Goal: Navigation & Orientation: Find specific page/section

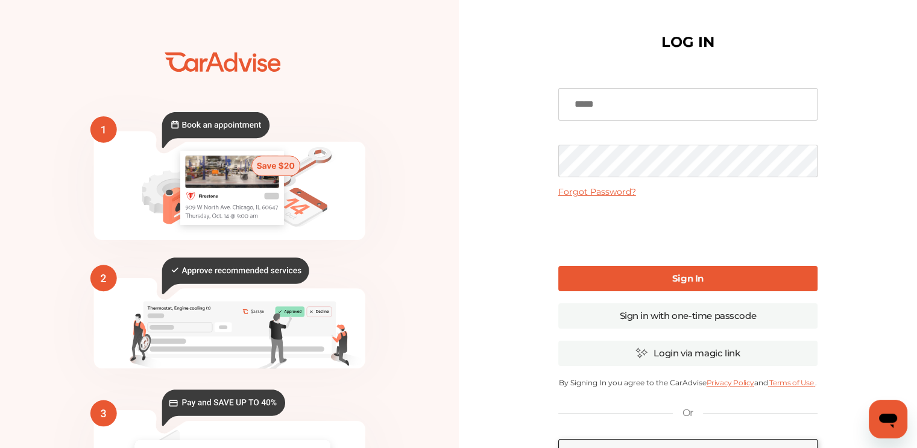
click at [657, 101] on input at bounding box center [687, 104] width 259 height 33
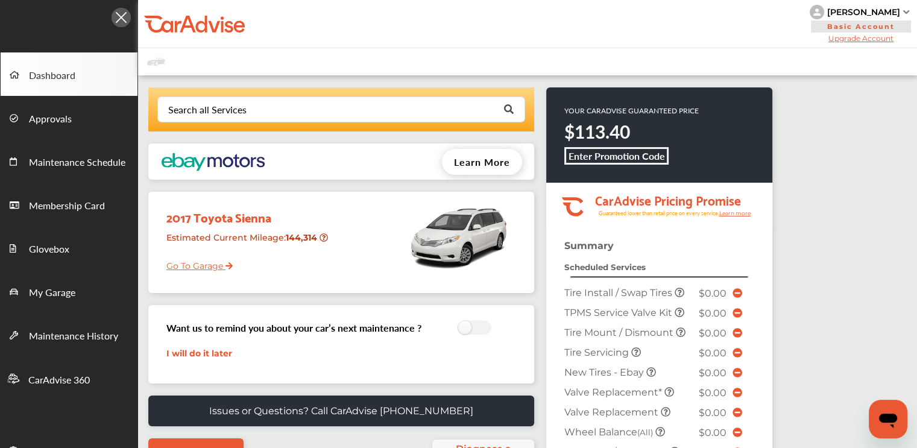
click at [212, 263] on link "Go To Garage" at bounding box center [194, 262] width 75 height 23
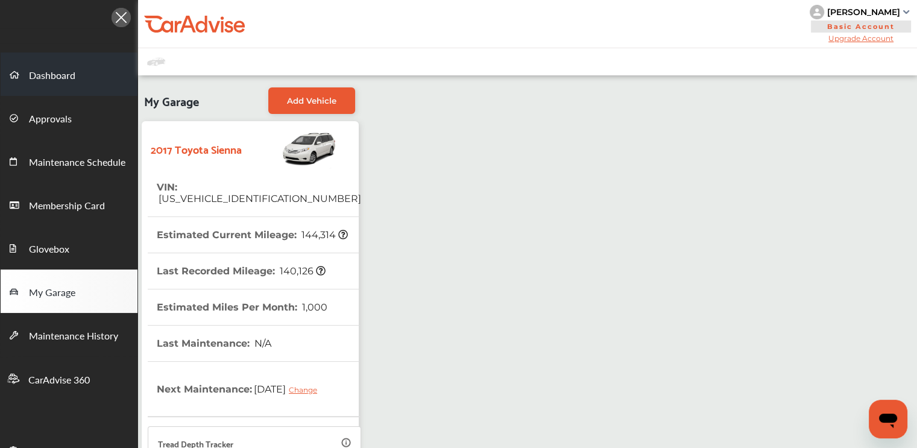
click at [44, 74] on span "Dashboard" at bounding box center [52, 76] width 46 height 16
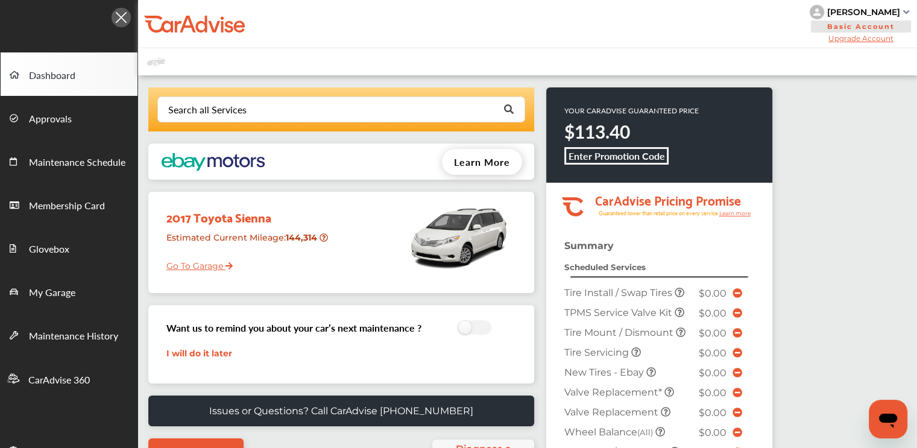
click at [44, 74] on span "Dashboard" at bounding box center [52, 76] width 46 height 16
